Goal: Task Accomplishment & Management: Manage account settings

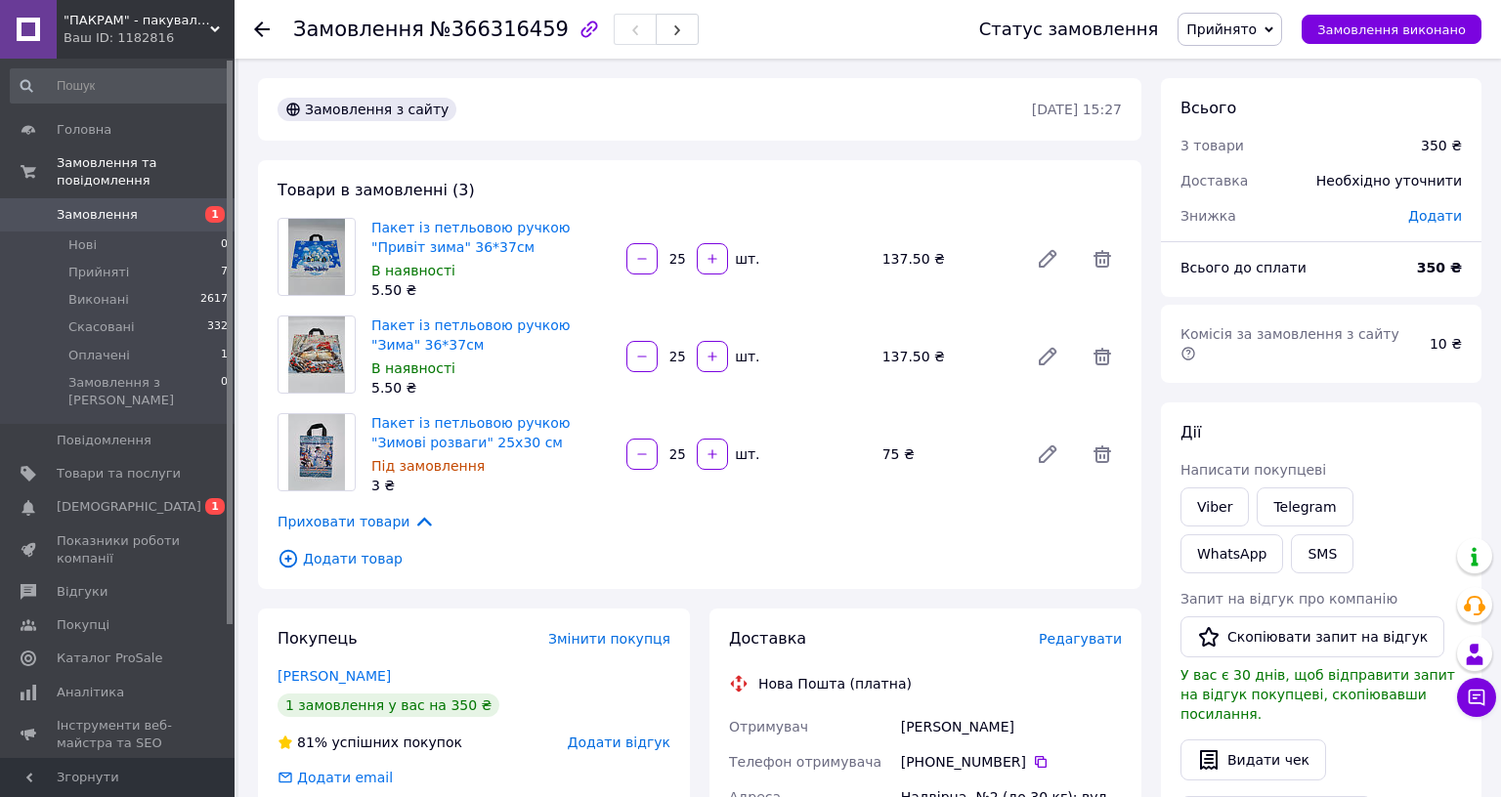
click at [79, 206] on span "Замовлення" at bounding box center [97, 215] width 81 height 18
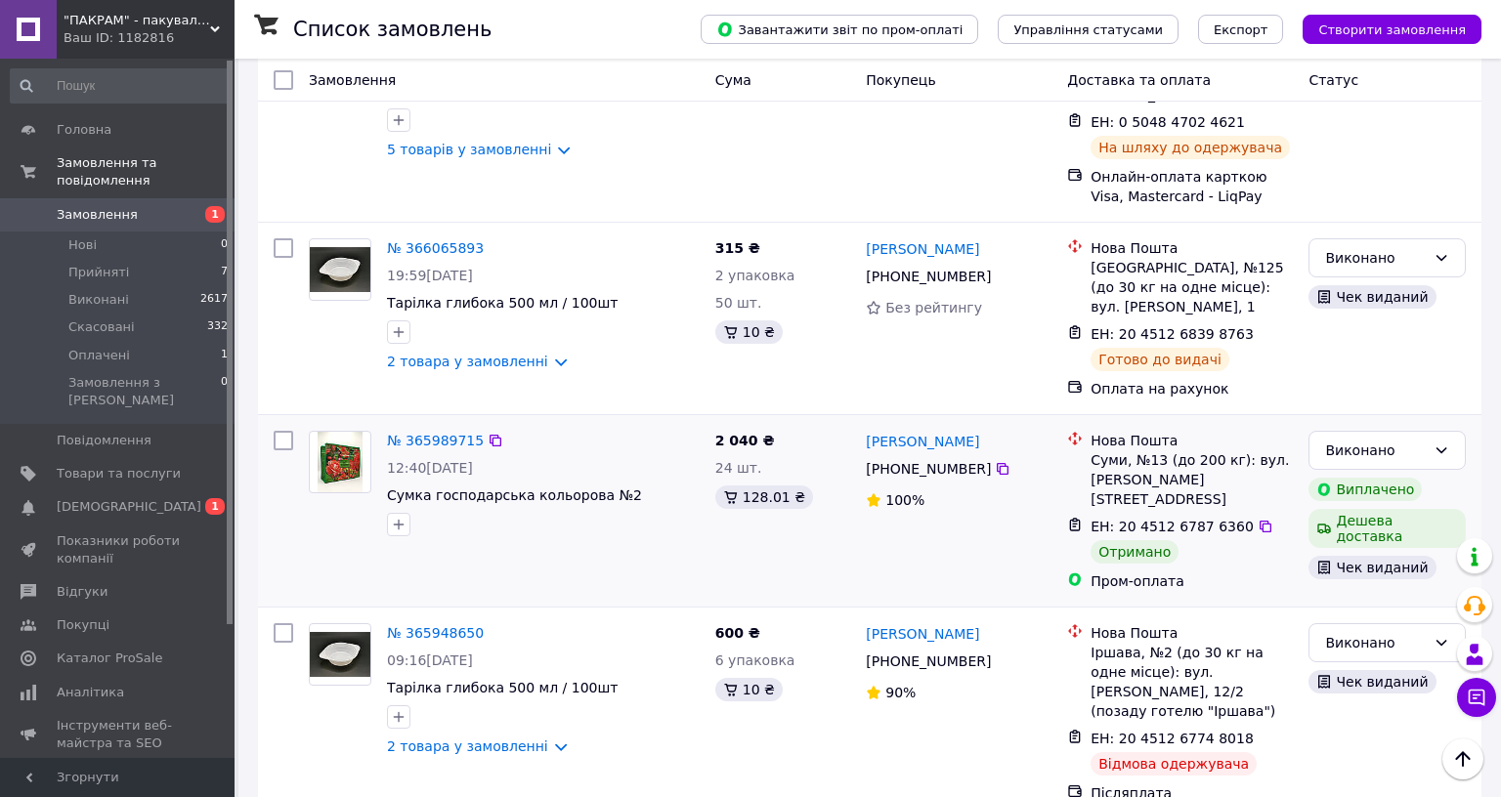
scroll to position [2063, 0]
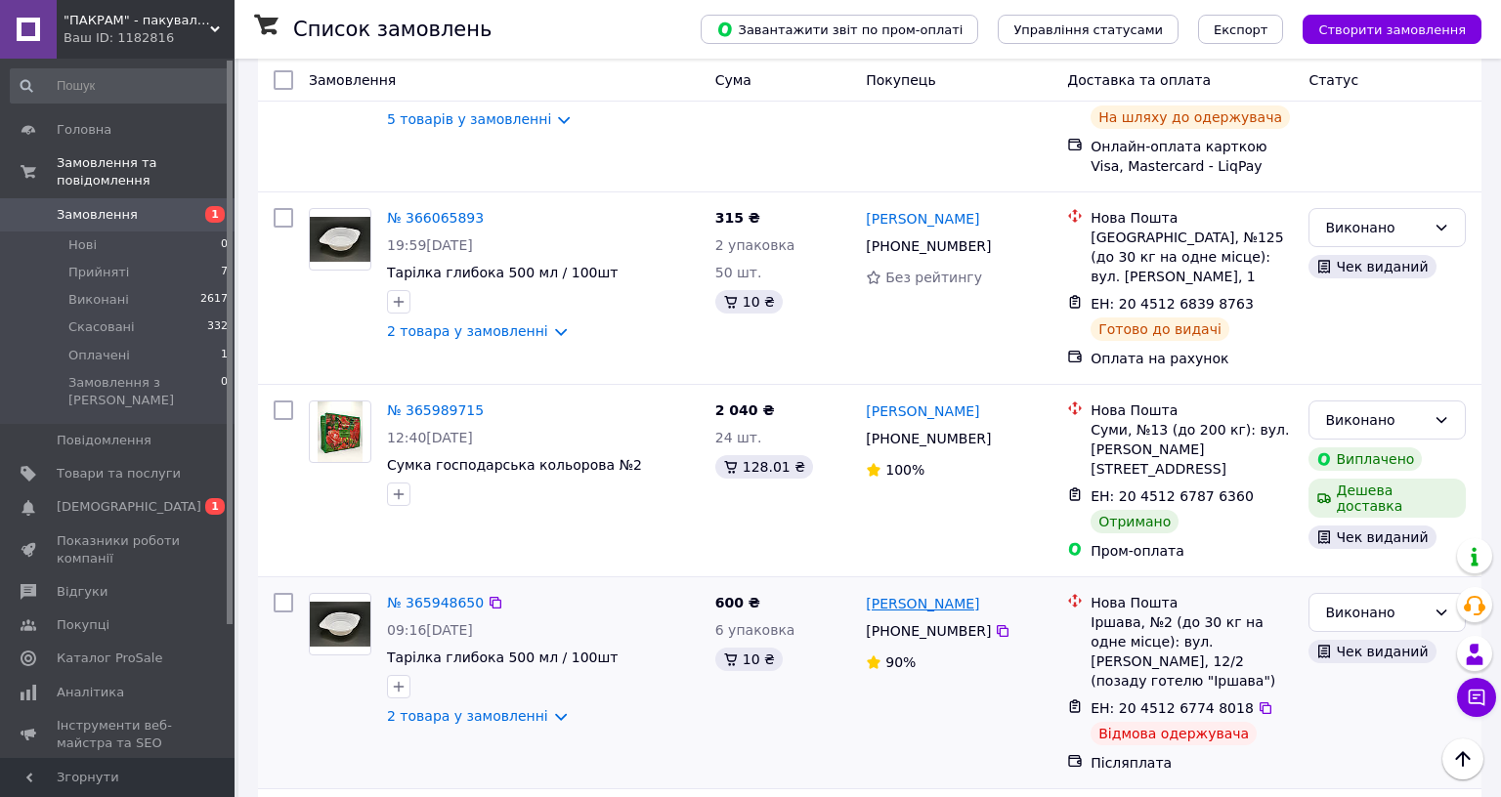
click at [979, 594] on link "[PERSON_NAME]" at bounding box center [922, 604] width 113 height 20
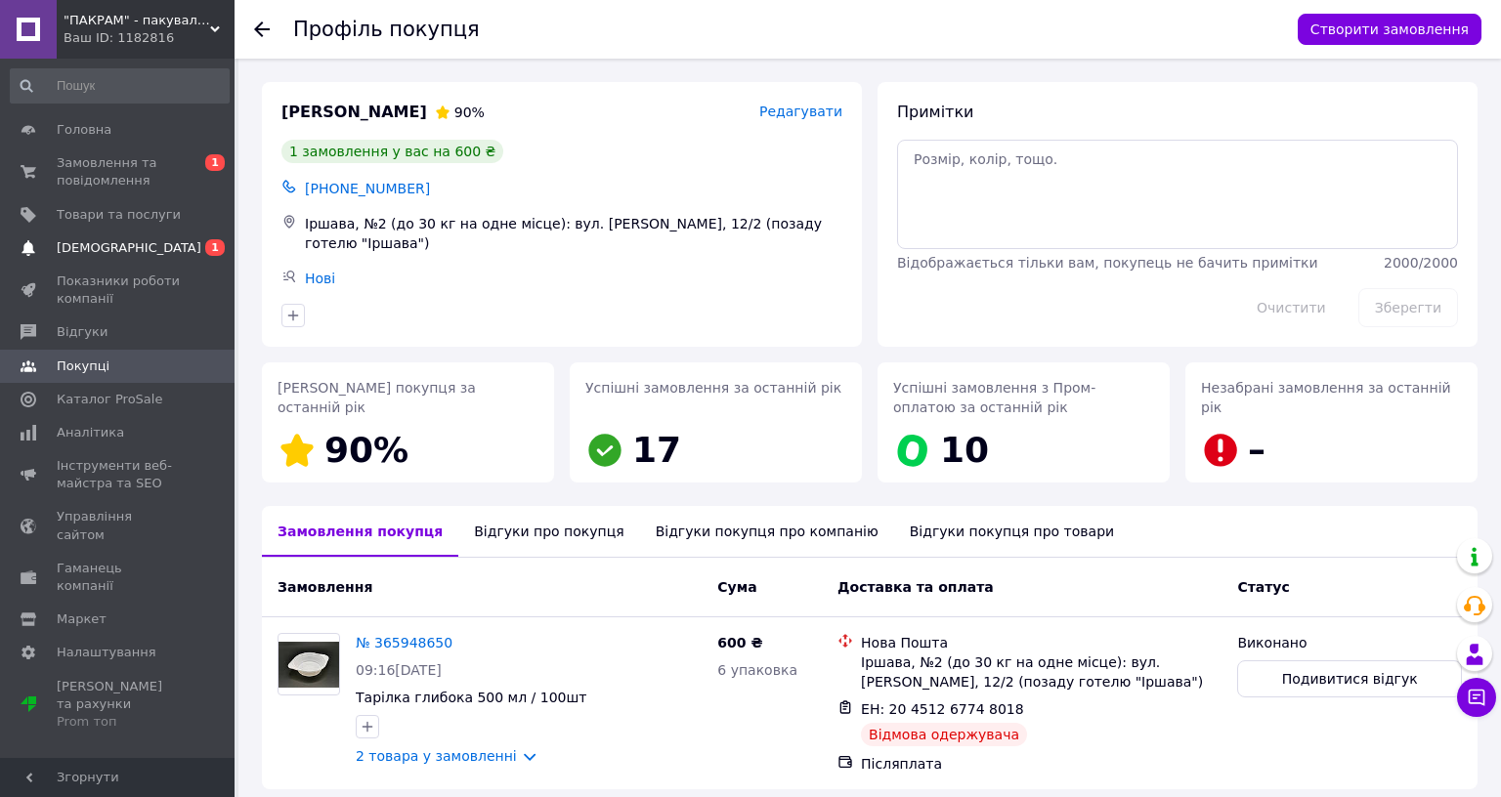
click at [146, 239] on span "[DEMOGRAPHIC_DATA]" at bounding box center [119, 248] width 124 height 18
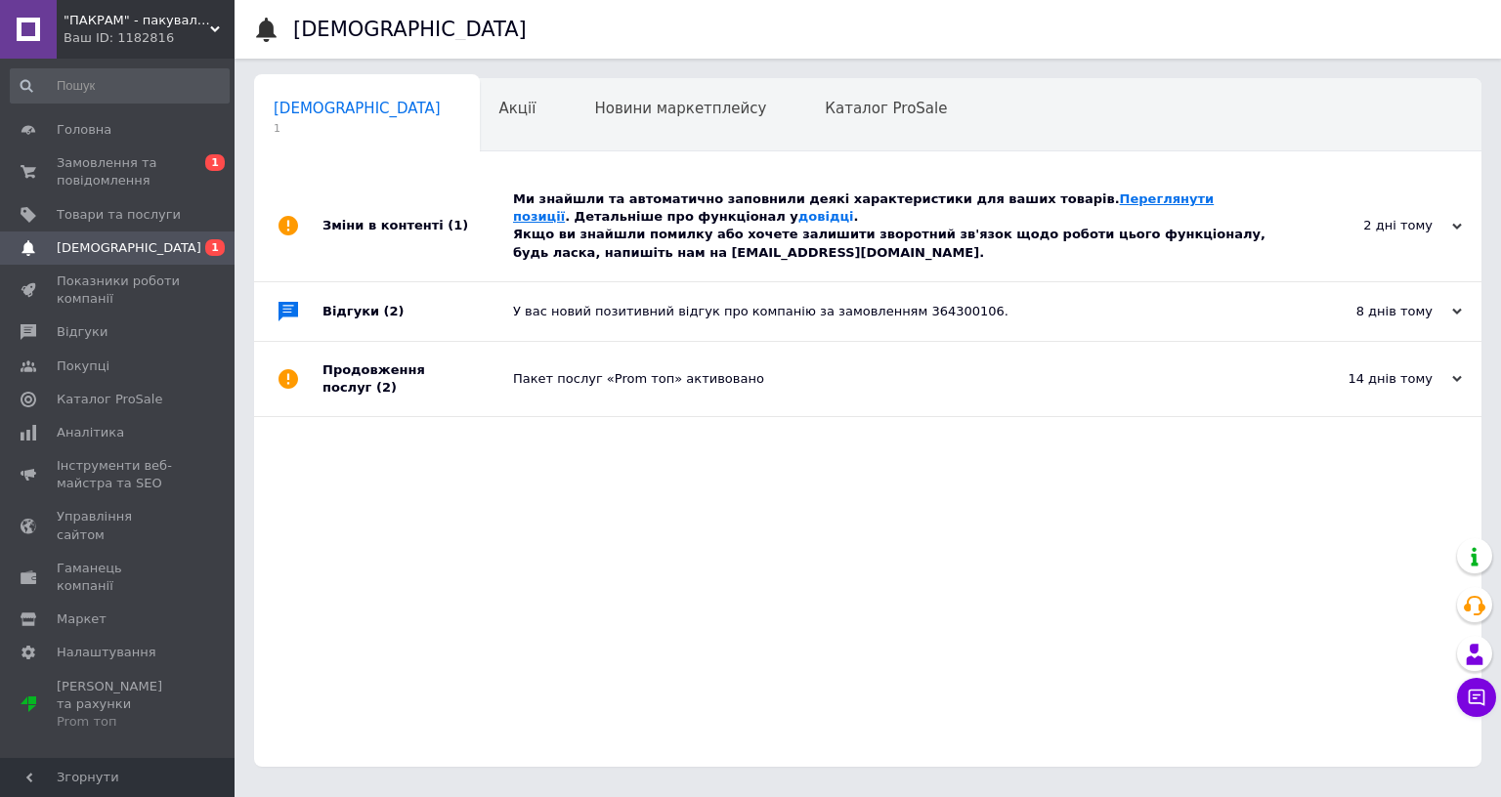
click at [1049, 198] on link "Переглянути позиції" at bounding box center [863, 208] width 701 height 32
